Goal: Transaction & Acquisition: Download file/media

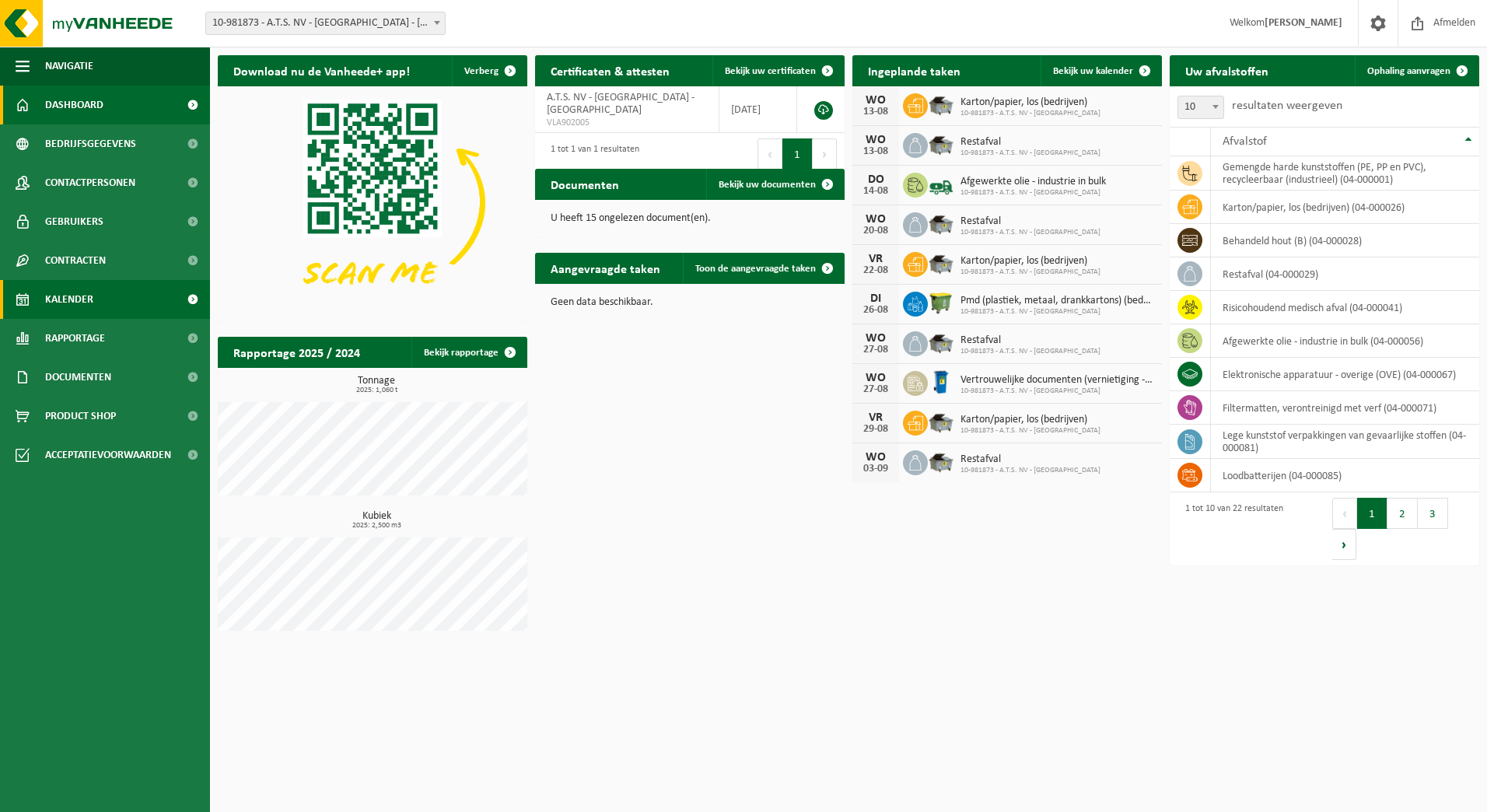
click at [64, 288] on span "Kalender" at bounding box center [69, 299] width 49 height 38
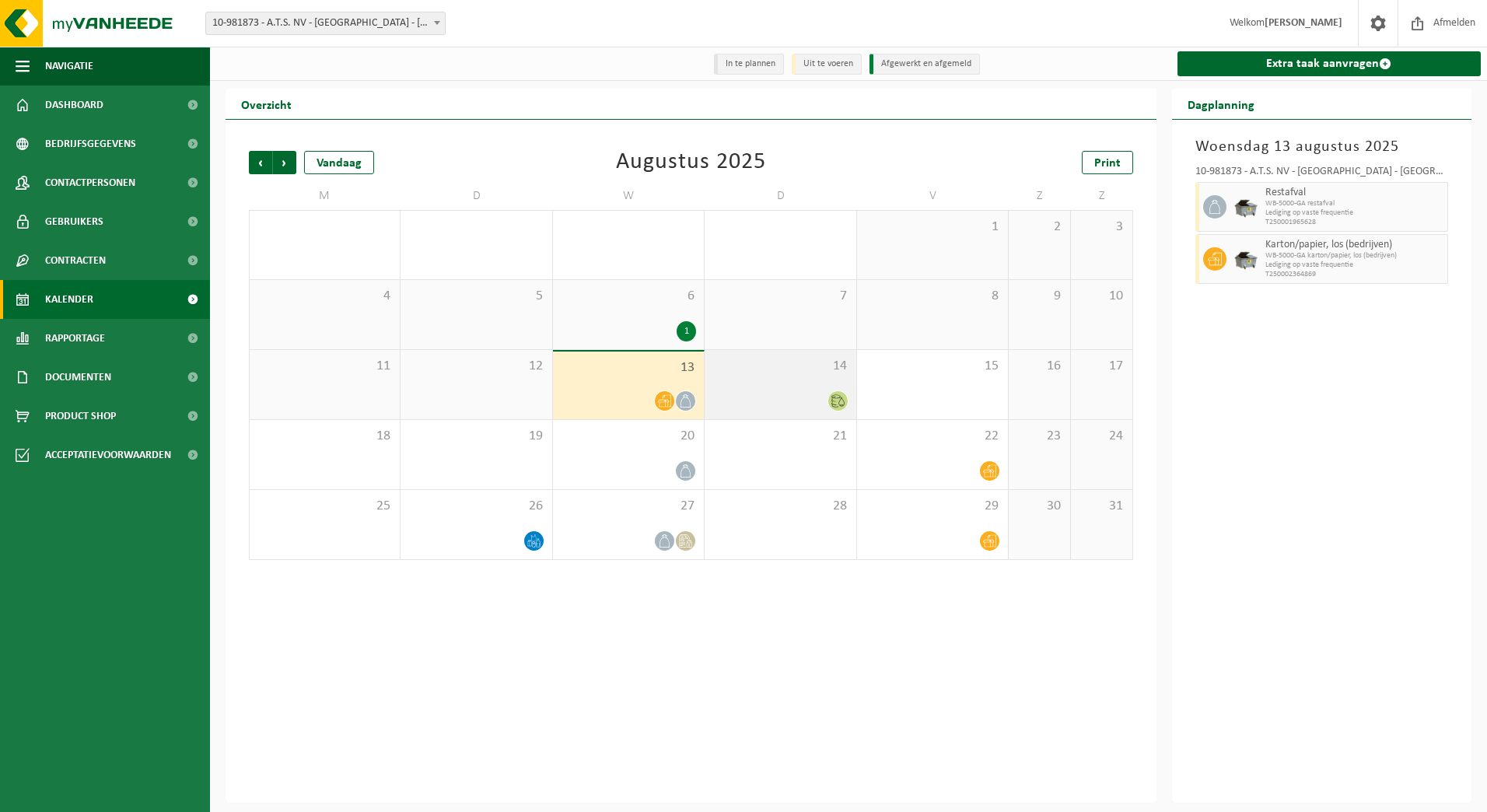
click at [839, 401] on icon at bounding box center [838, 401] width 13 height 13
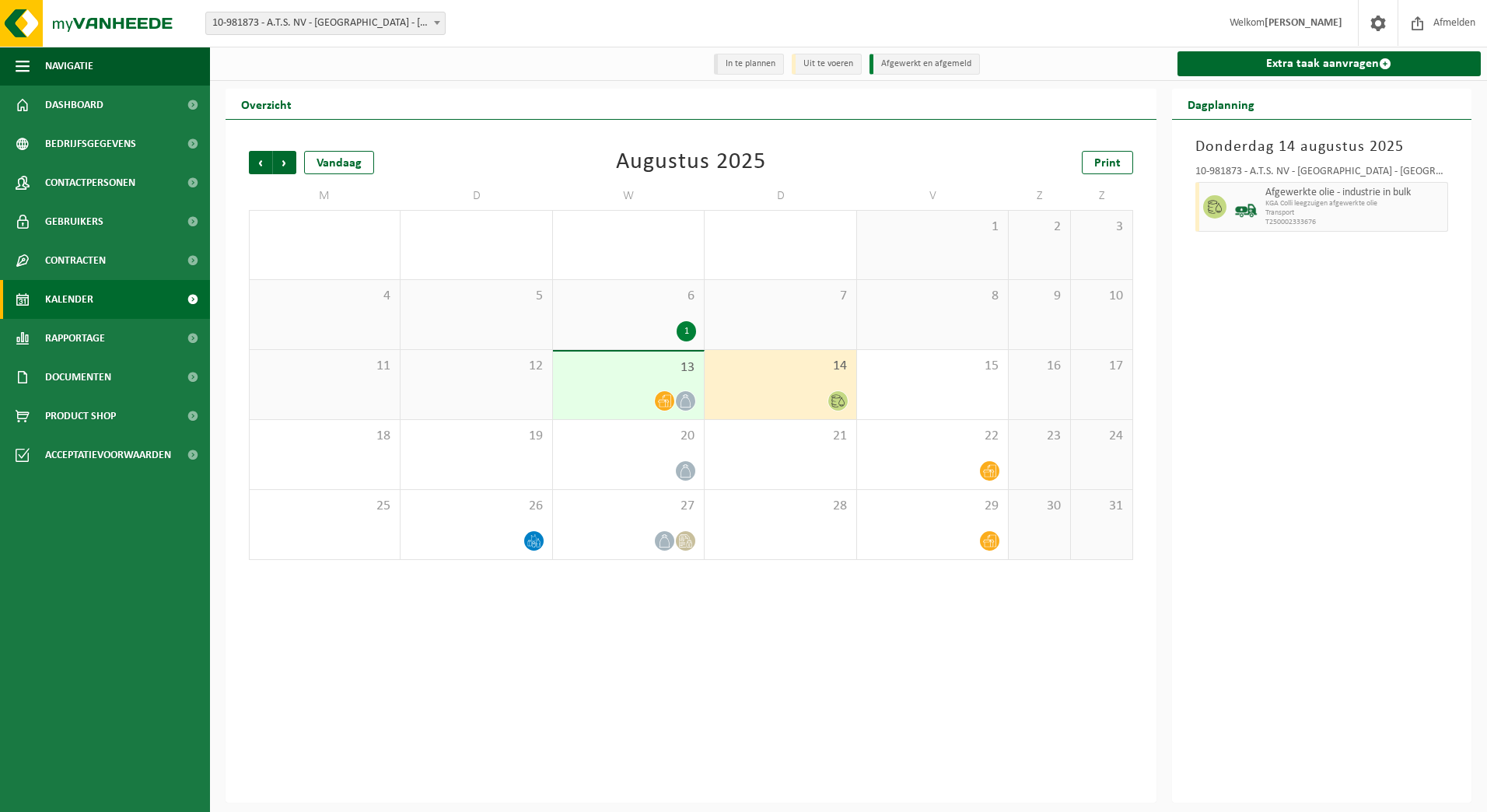
click at [661, 402] on icon at bounding box center [665, 401] width 13 height 13
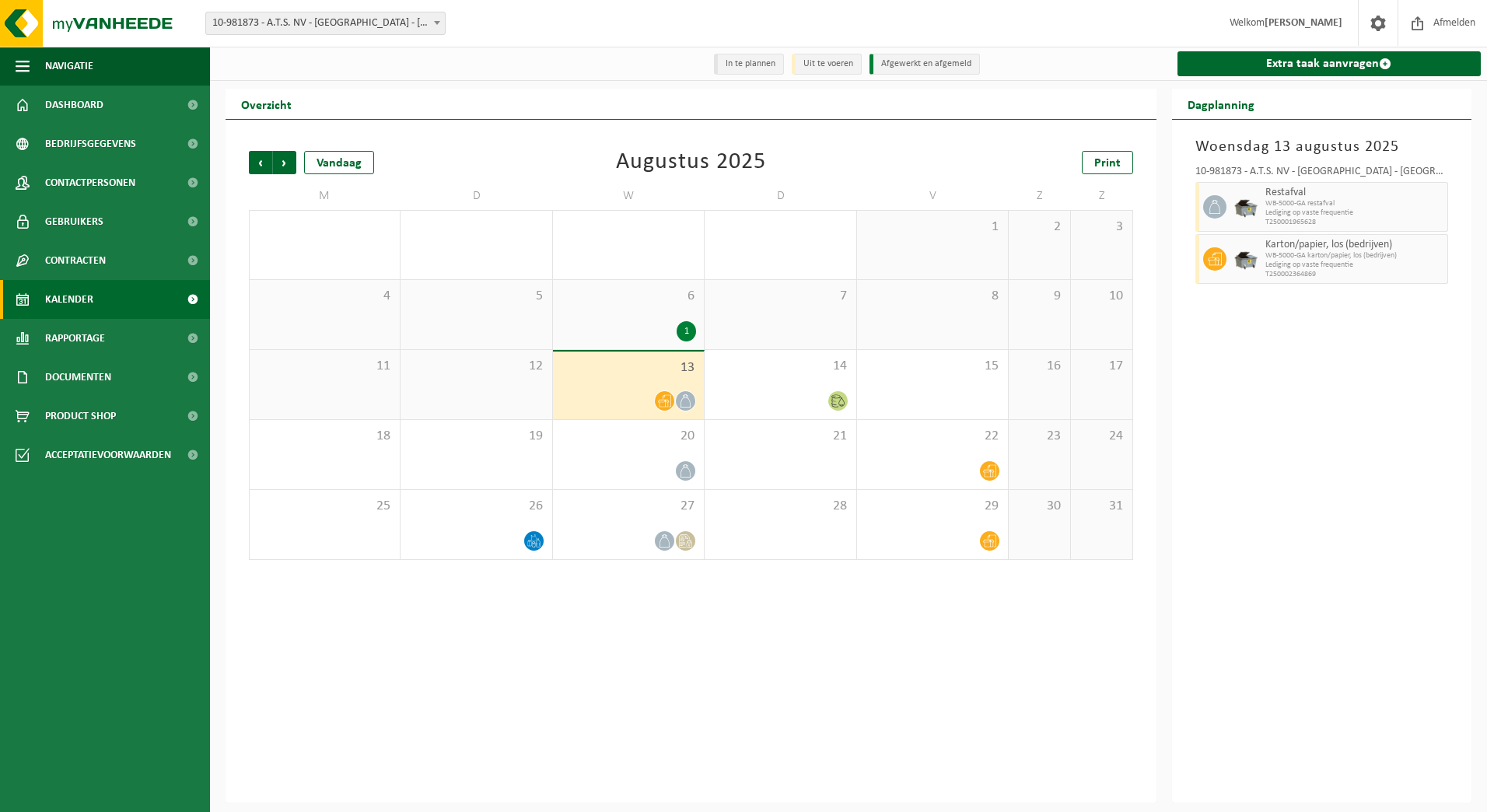
click at [667, 405] on icon at bounding box center [665, 401] width 13 height 13
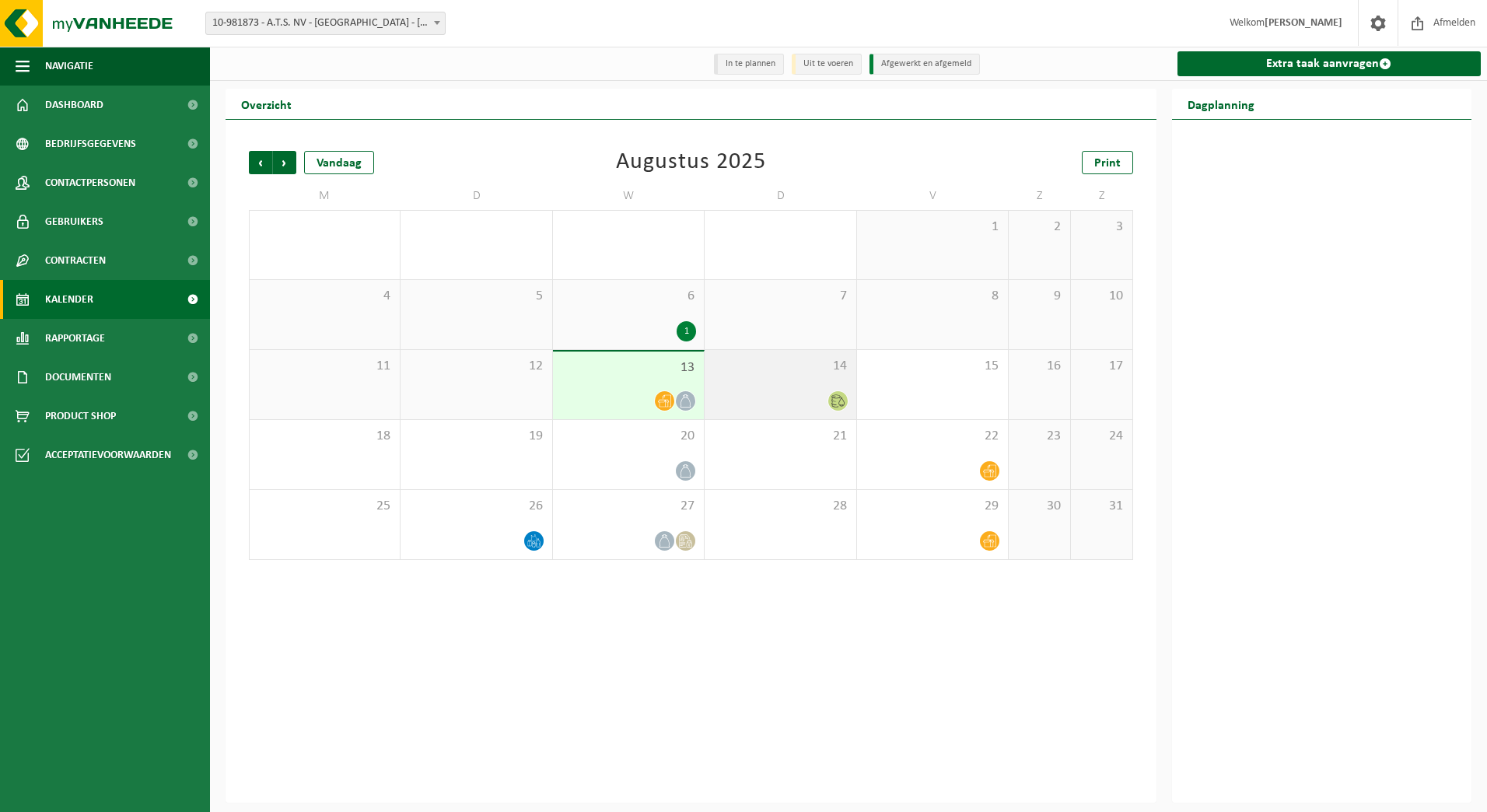
click at [835, 404] on icon at bounding box center [838, 401] width 13 height 13
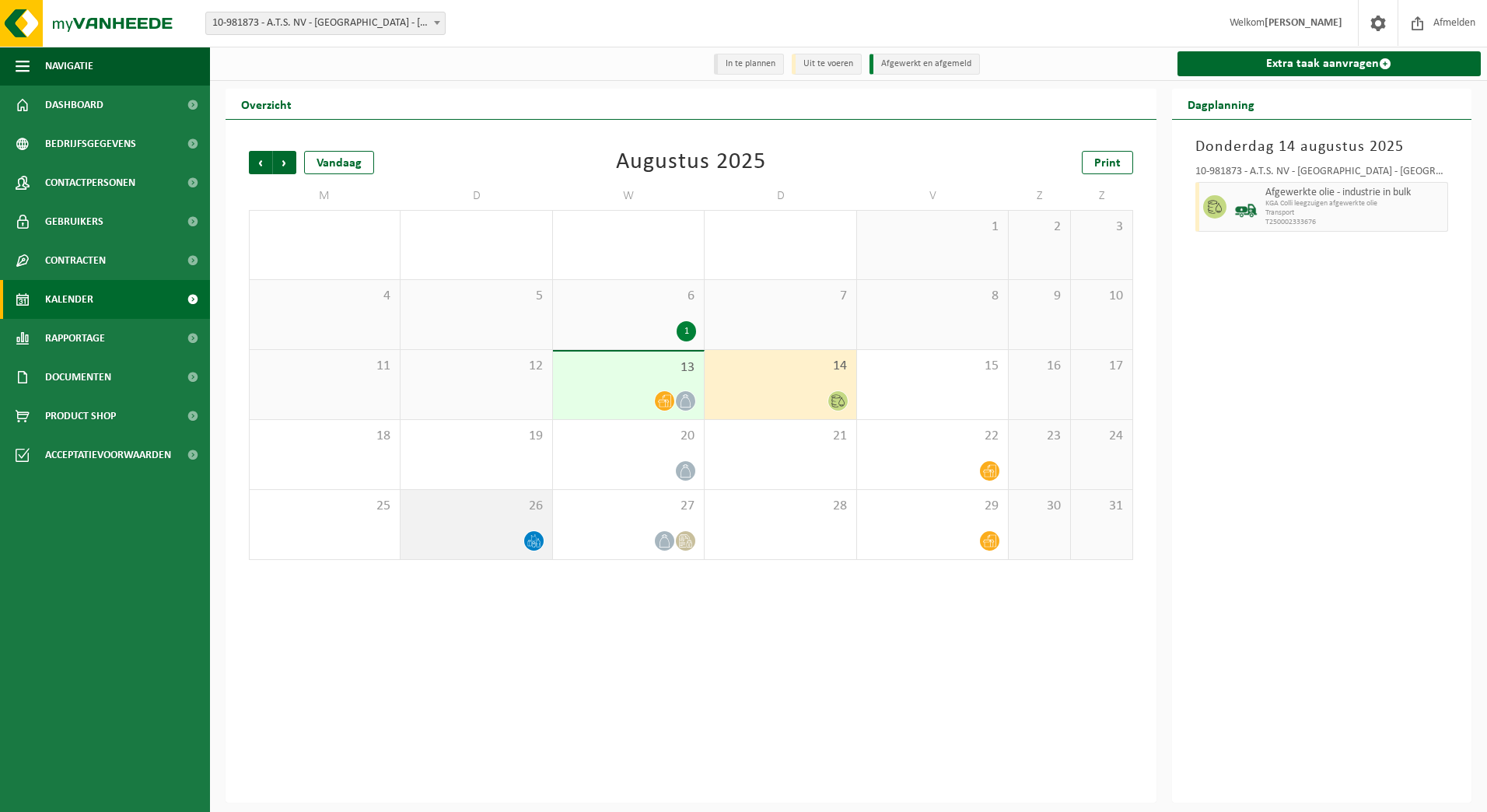
click at [534, 540] on icon at bounding box center [534, 541] width 13 height 13
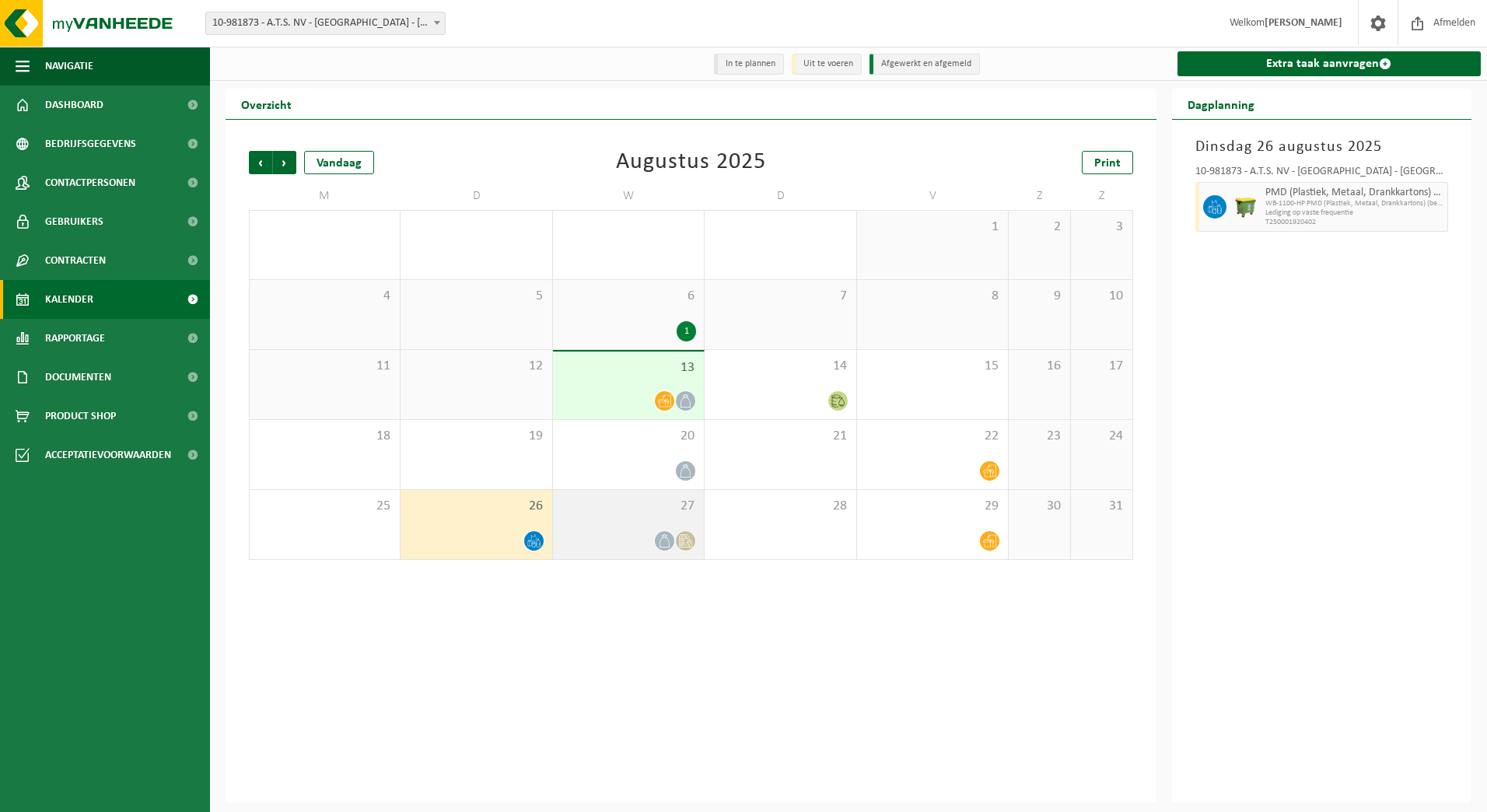
click at [686, 547] on icon at bounding box center [686, 541] width 13 height 13
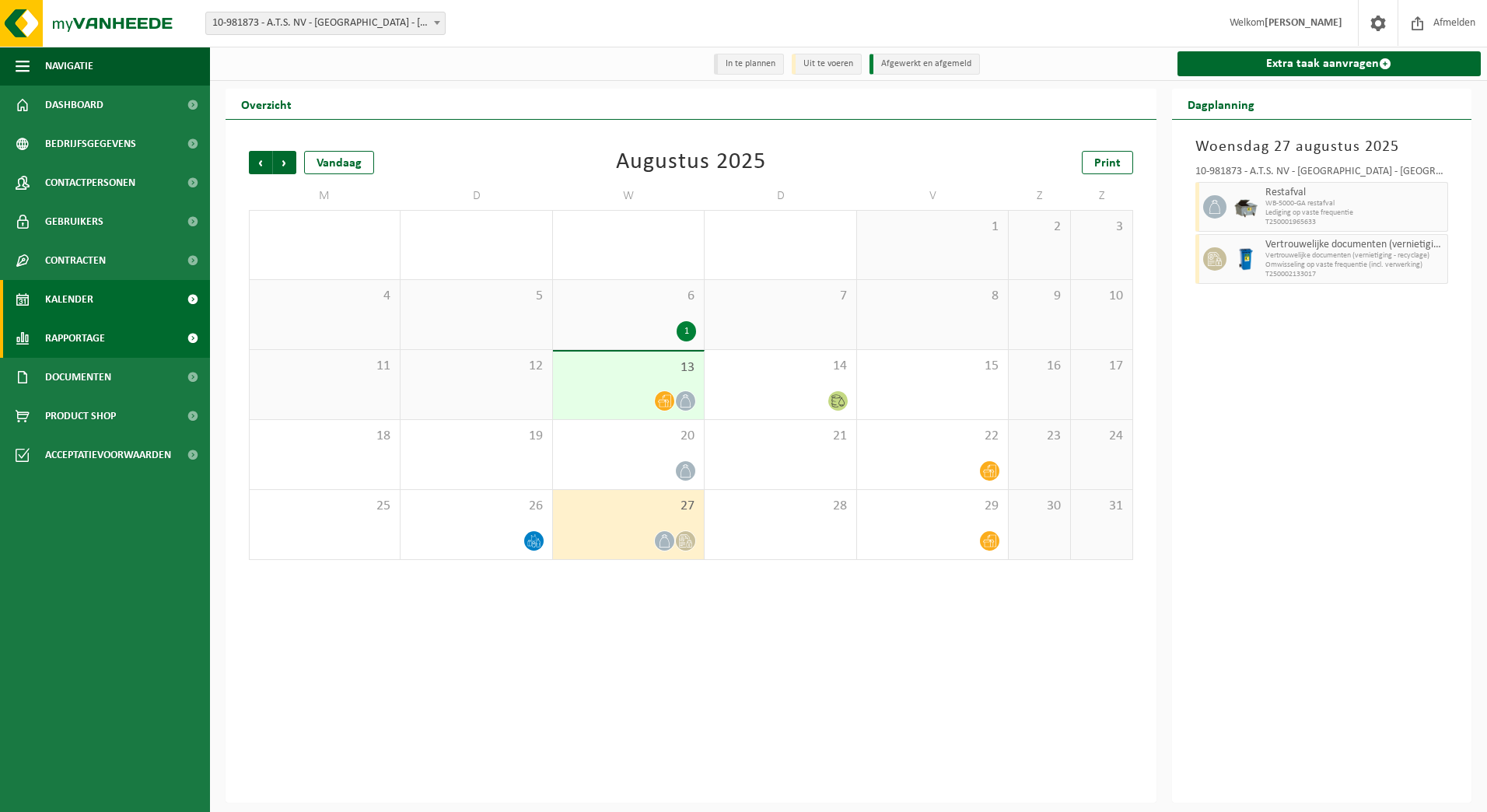
click at [70, 337] on span "Rapportage" at bounding box center [74, 338] width 60 height 38
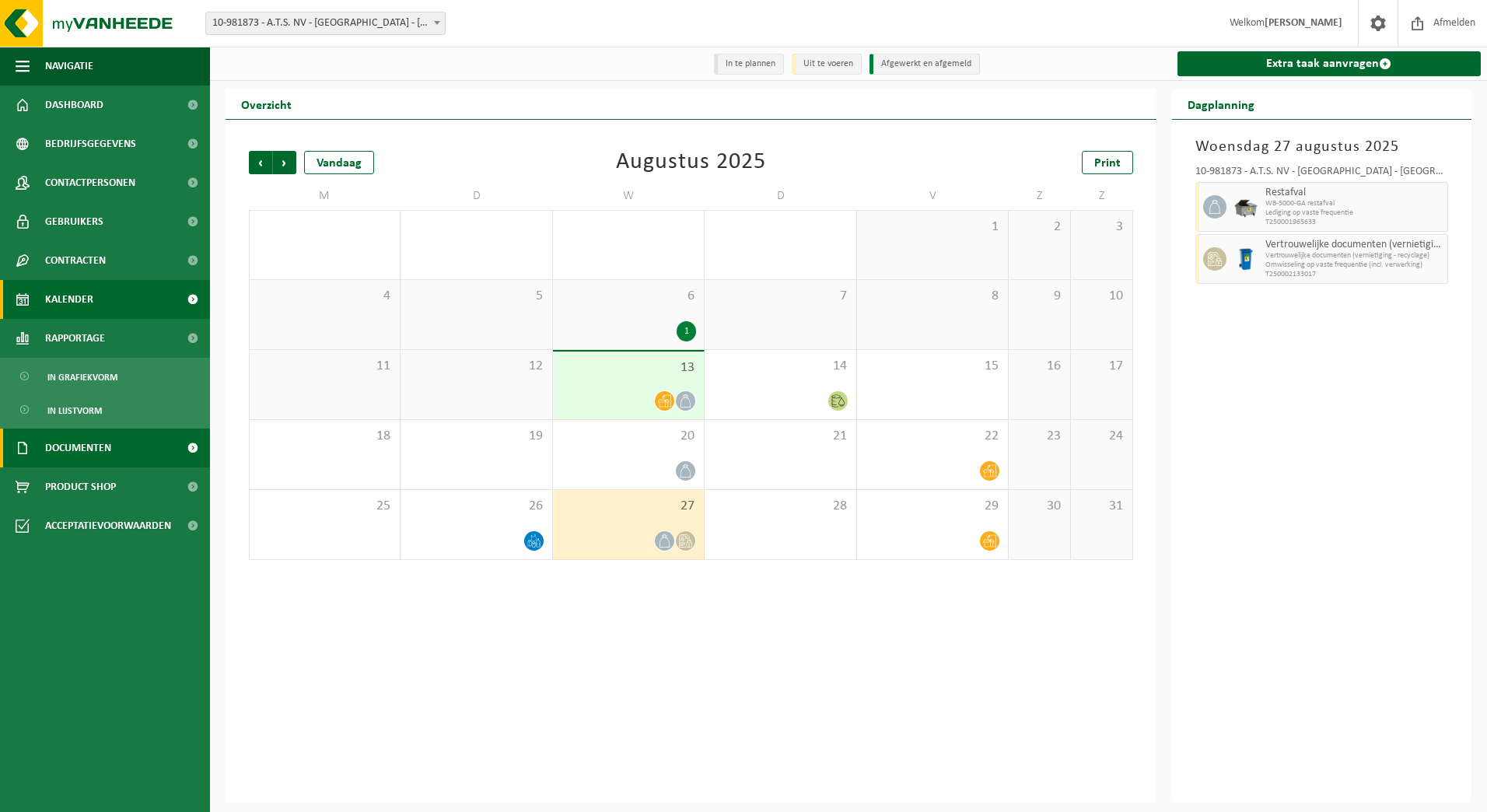
click at [81, 448] on span "Documenten" at bounding box center [78, 448] width 66 height 38
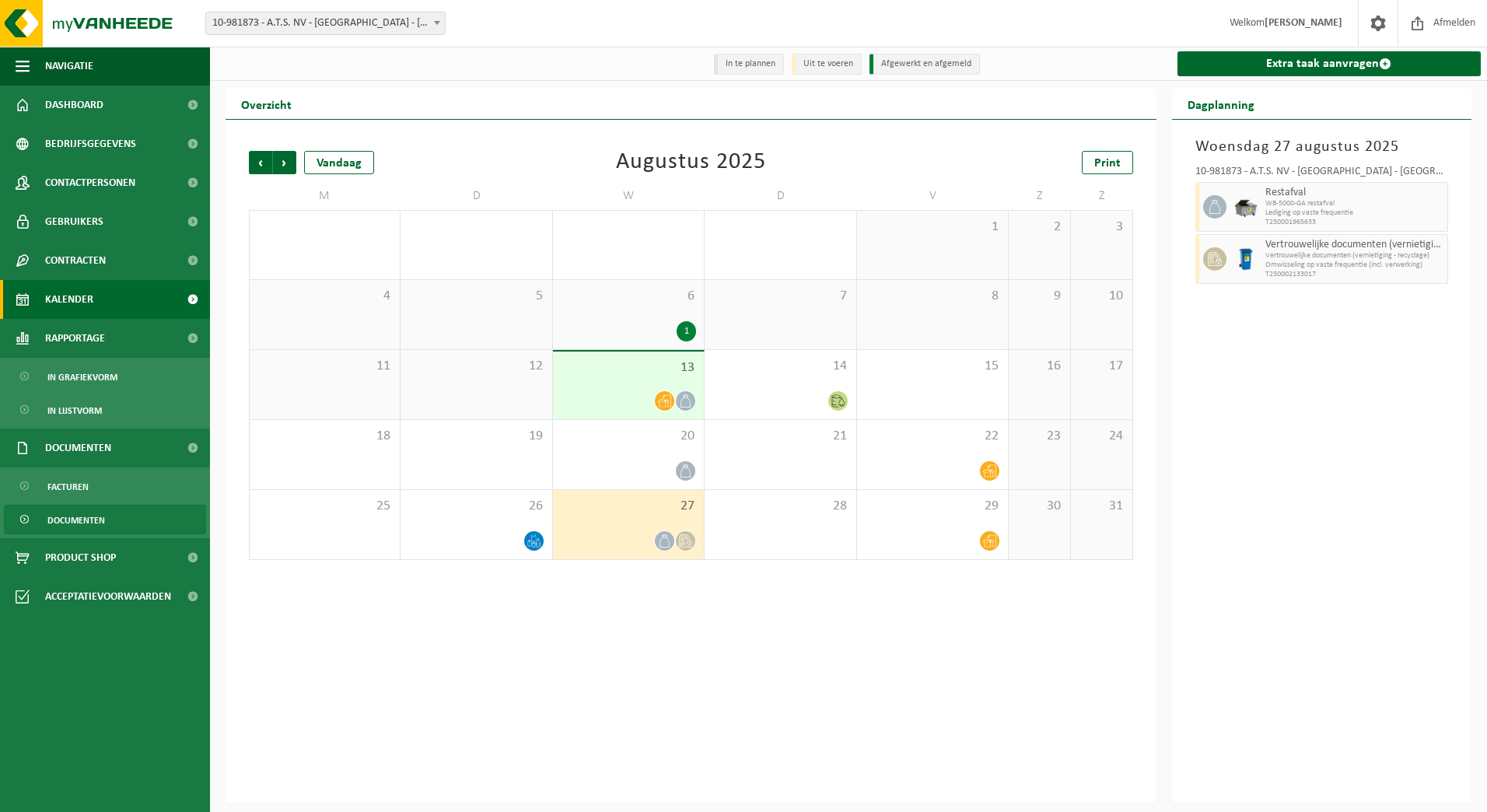
click at [74, 514] on span "Documenten" at bounding box center [76, 520] width 58 height 29
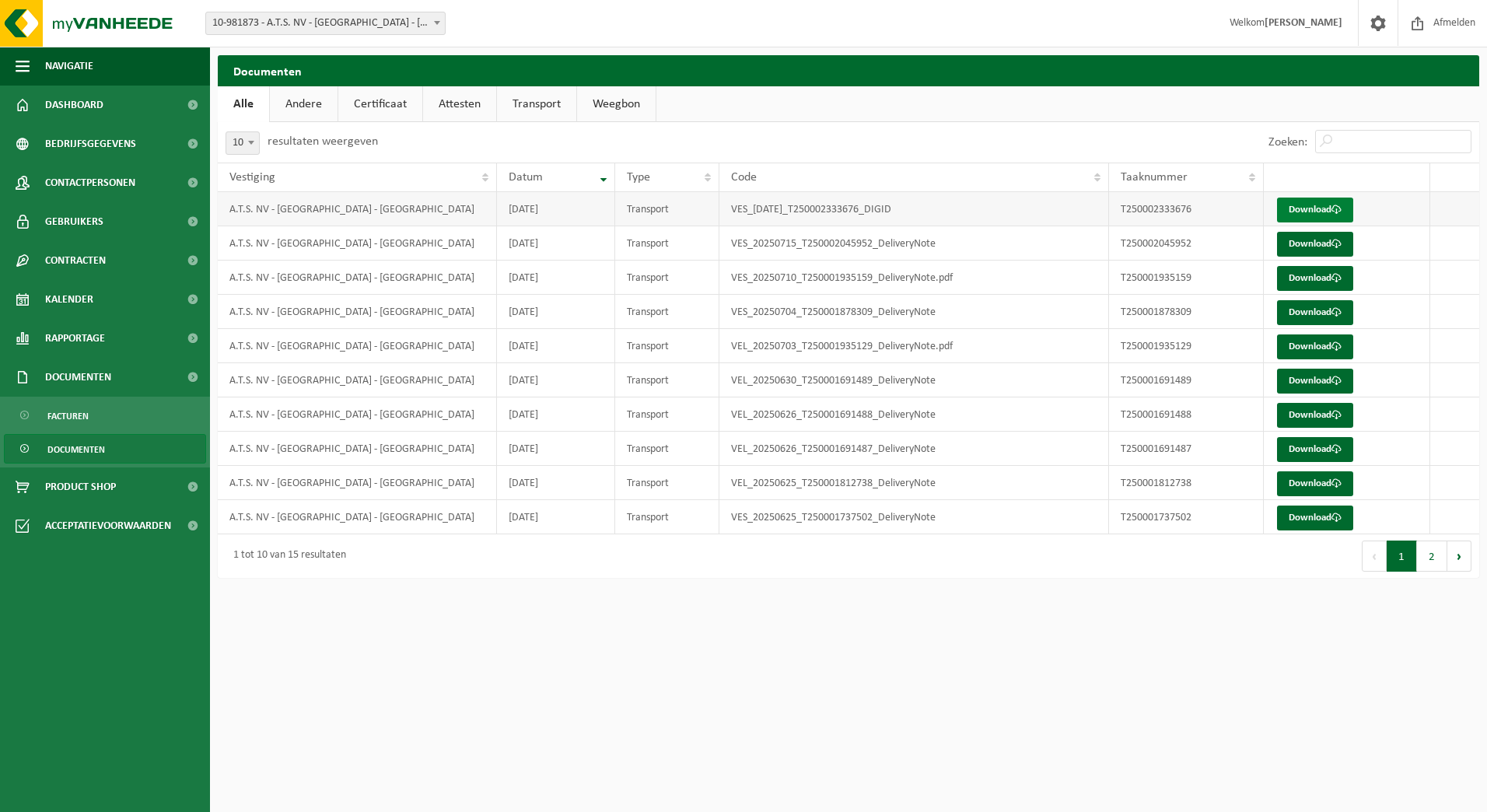
click at [1327, 215] on link "Download" at bounding box center [1315, 210] width 76 height 25
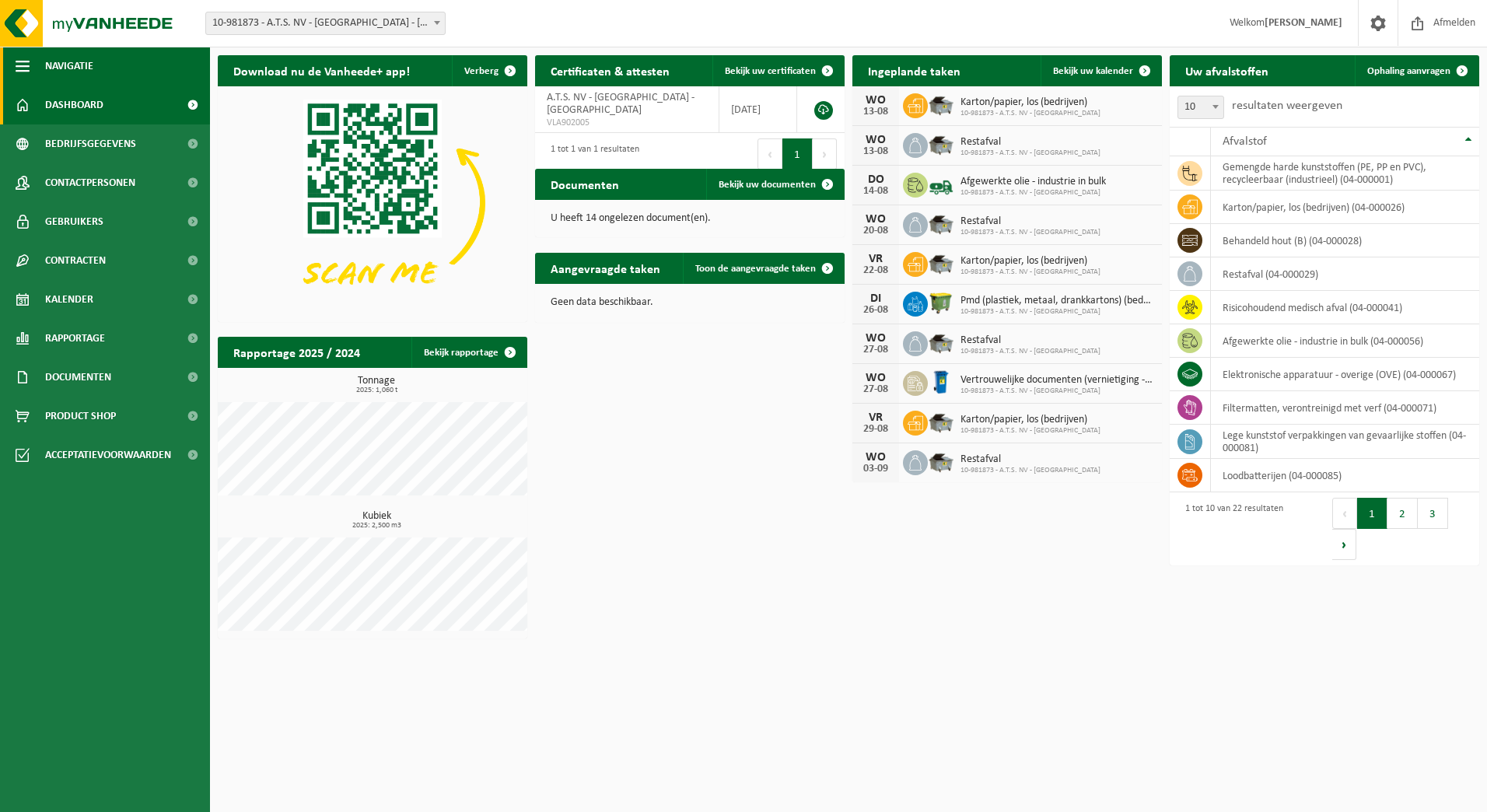
drag, startPoint x: 19, startPoint y: 51, endPoint x: 198, endPoint y: 7, distance: 184.3
click at [24, 49] on span "button" at bounding box center [22, 66] width 14 height 38
